Goal: Task Accomplishment & Management: Manage account settings

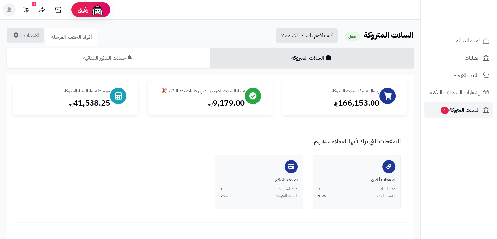
click at [465, 108] on span "السلات المتروكة 4" at bounding box center [460, 109] width 40 height 9
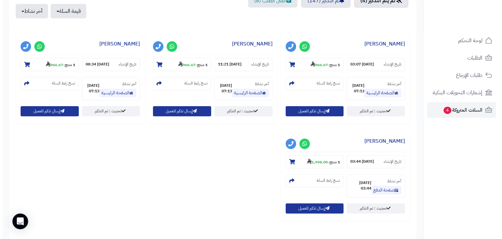
scroll to position [261, 0]
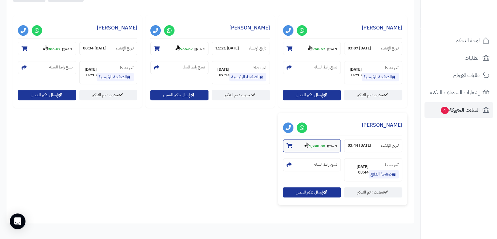
click at [324, 147] on small "1 منتج - 1,998.00" at bounding box center [320, 145] width 33 height 7
